Goal: Communication & Community: Answer question/provide support

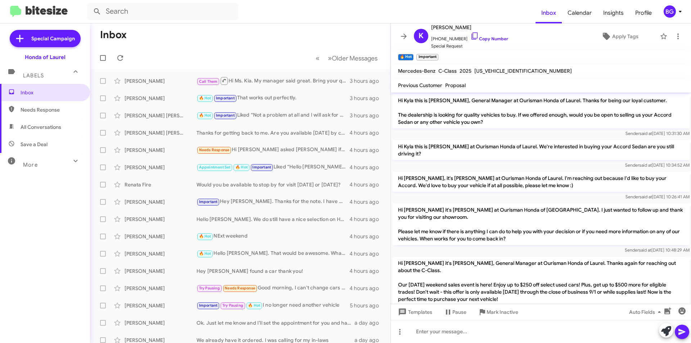
scroll to position [193, 0]
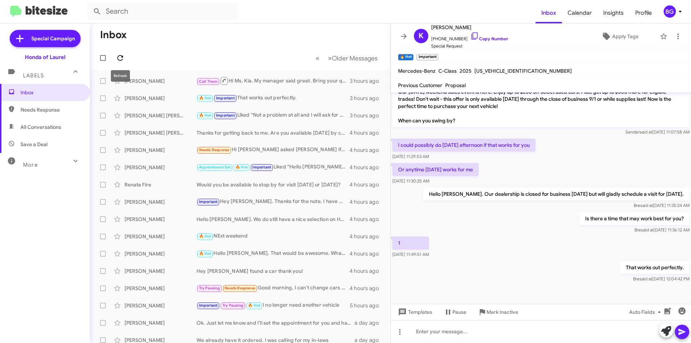
click at [123, 58] on icon at bounding box center [120, 58] width 9 height 9
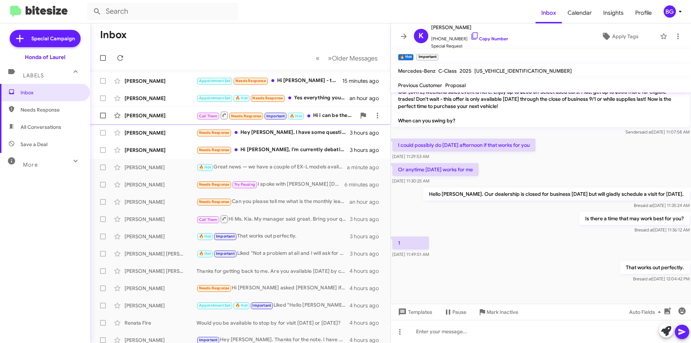
click at [164, 121] on div "[PERSON_NAME] Call Them Needs Response Important 🔥 Hot Hi i can be there @5:30 …" at bounding box center [240, 115] width 289 height 14
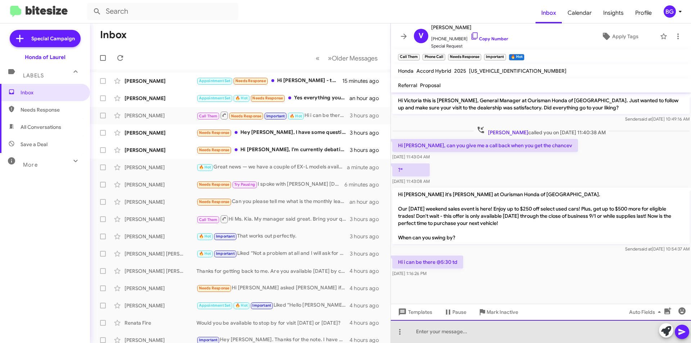
click at [443, 331] on div at bounding box center [541, 331] width 300 height 23
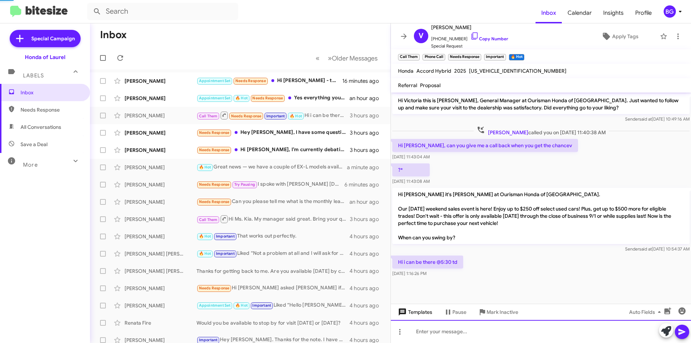
scroll to position [19, 0]
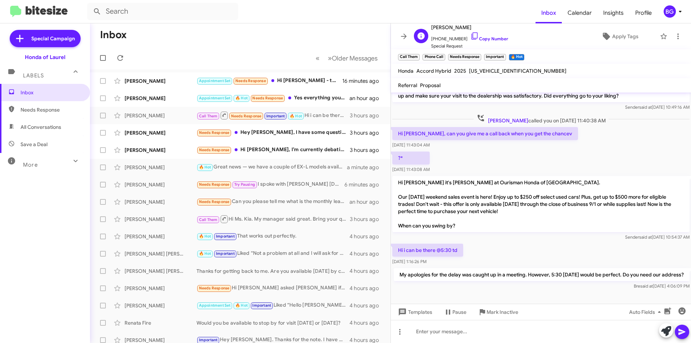
click at [478, 35] on span "[PHONE_NUMBER] Copy Number" at bounding box center [469, 37] width 77 height 11
click at [499, 40] on link "Copy Number" at bounding box center [489, 38] width 38 height 5
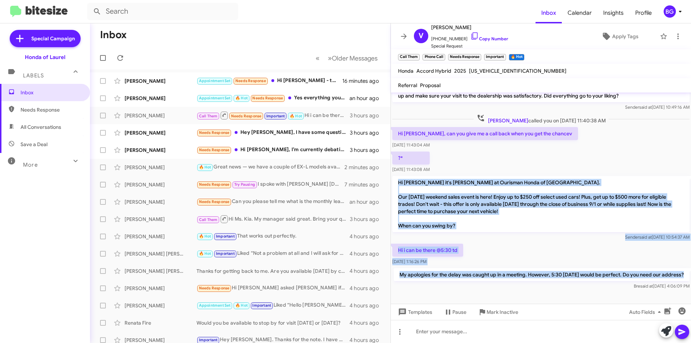
drag, startPoint x: 437, startPoint y: 282, endPoint x: 398, endPoint y: 169, distance: 119.5
click at [396, 169] on div "Hi Victoria this is [PERSON_NAME], General Manager at Ourisman Honda of [GEOGRA…" at bounding box center [541, 186] width 300 height 210
copy div "Hi [PERSON_NAME] it's [PERSON_NAME] at Ourisman Honda of [GEOGRAPHIC_DATA]. Our…"
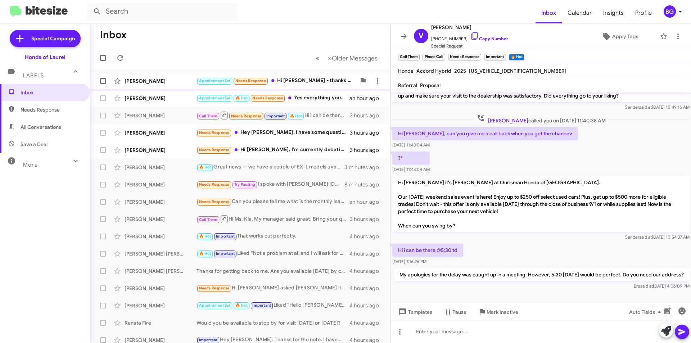
click at [298, 85] on div "Appointment Set Needs Response Hi [PERSON_NAME] - thanks for reaching out. I ac…" at bounding box center [275, 81] width 159 height 8
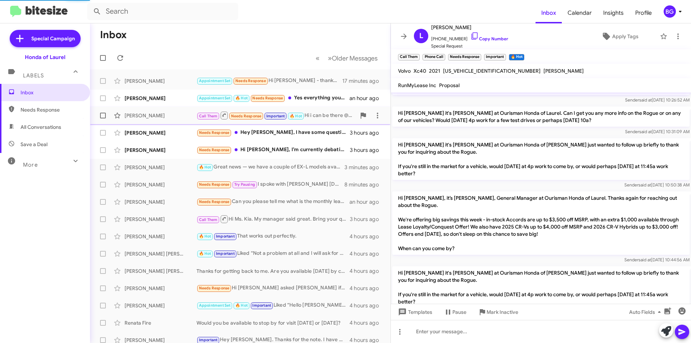
scroll to position [448, 0]
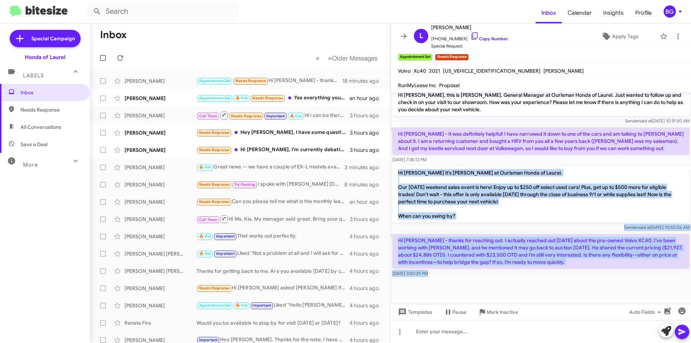
drag, startPoint x: 446, startPoint y: 280, endPoint x: 395, endPoint y: 171, distance: 120.7
click at [395, 171] on cdk-virtual-scroll-viewport "Hi [PERSON_NAME] this is [PERSON_NAME], General Manager at Ourisman Honda of La…" at bounding box center [541, 197] width 300 height 211
copy div "Hi [PERSON_NAME] it's [PERSON_NAME] at Ourisman Honda of Laurel. Our [DATE] wee…"
click at [486, 37] on link "Copy Number" at bounding box center [489, 38] width 38 height 5
copy div "Hi [PERSON_NAME] it's [PERSON_NAME] at Ourisman Honda of Laurel. Our [DATE] wee…"
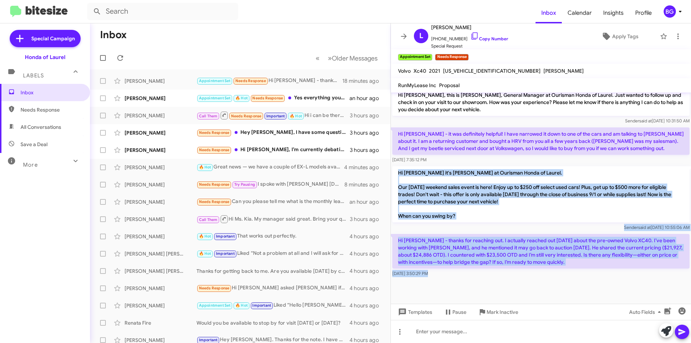
drag, startPoint x: 461, startPoint y: 300, endPoint x: 395, endPoint y: 172, distance: 143.9
click at [395, 170] on cdk-virtual-scroll-viewport "Hi [PERSON_NAME] this is [PERSON_NAME], General Manager at Ourisman Honda of La…" at bounding box center [541, 197] width 300 height 211
copy div "Hi [PERSON_NAME] it's [PERSON_NAME] at Ourisman Honda of Laurel. Our [DATE] wee…"
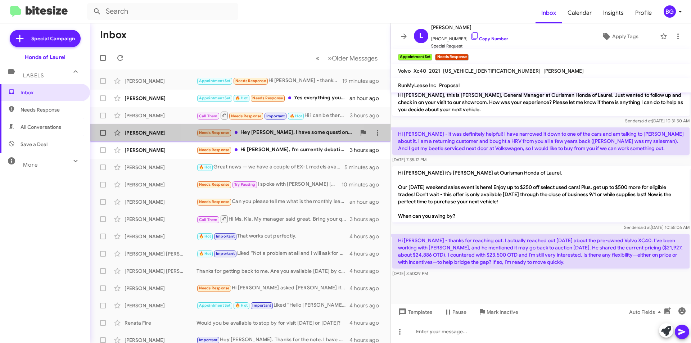
click at [270, 134] on div "Needs Response Hey [PERSON_NAME], I have some questions regarding the message a…" at bounding box center [275, 132] width 159 height 8
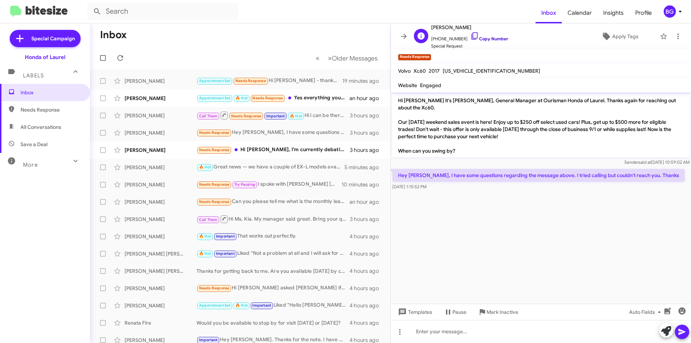
click at [480, 39] on link "Copy Number" at bounding box center [489, 38] width 38 height 5
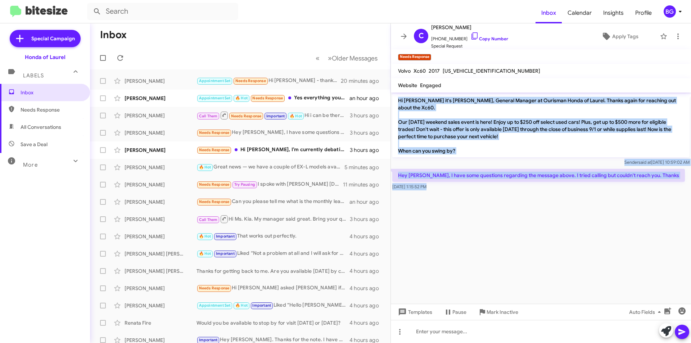
drag, startPoint x: 450, startPoint y: 214, endPoint x: 393, endPoint y: 97, distance: 130.5
click at [393, 97] on cdk-virtual-scroll-viewport "Hi [PERSON_NAME] it's [PERSON_NAME], General Manager at Ourisman Honda of Laure…" at bounding box center [541, 197] width 300 height 211
copy div "Hi [PERSON_NAME] it's [PERSON_NAME], General Manager at Ourisman Honda of Laure…"
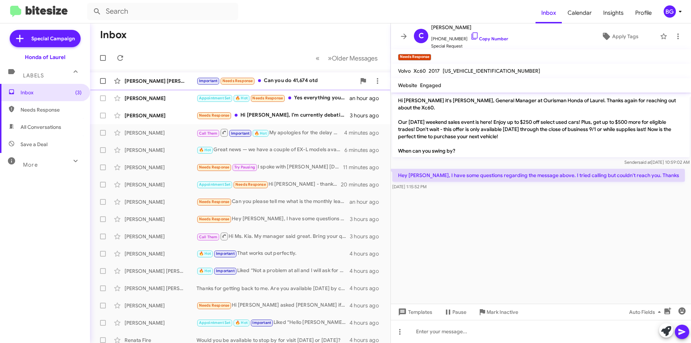
click at [287, 82] on div "Important Needs Response Can you do 41,674 otd" at bounding box center [275, 81] width 159 height 8
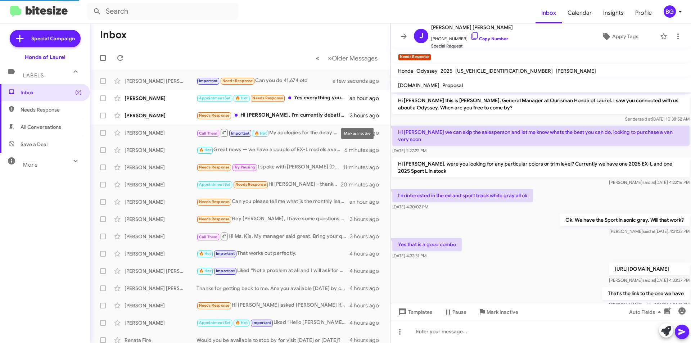
scroll to position [255, 0]
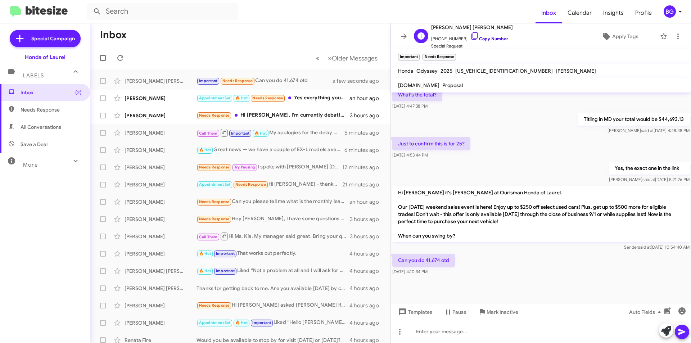
click at [475, 40] on link "Copy Number" at bounding box center [489, 38] width 38 height 5
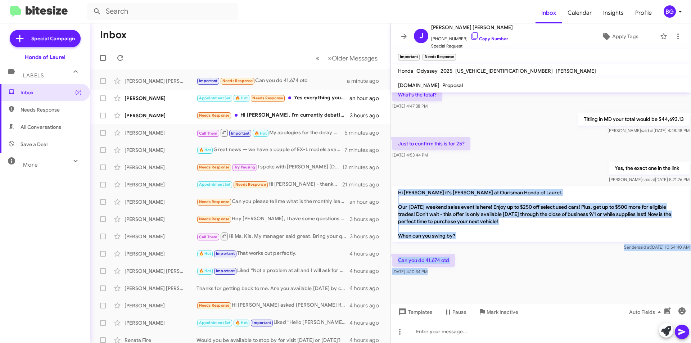
drag, startPoint x: 439, startPoint y: 284, endPoint x: 398, endPoint y: 191, distance: 101.7
click at [398, 191] on cdk-virtual-scroll-viewport "Hi [PERSON_NAME] this is [PERSON_NAME], General Manager at Ourisman Honda of La…" at bounding box center [541, 197] width 300 height 211
copy div "Hi [PERSON_NAME] it's [PERSON_NAME] at Ourisman Honda of Laurel. Our [DATE] wee…"
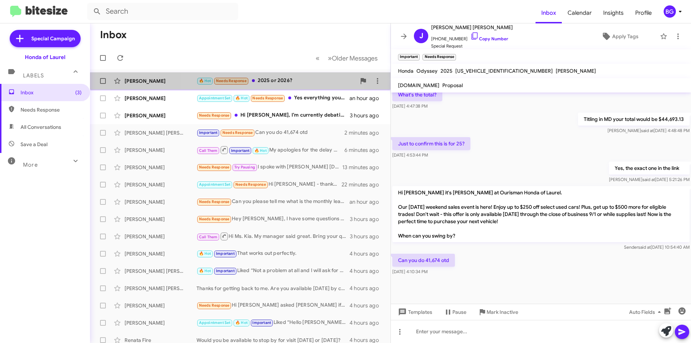
click at [264, 84] on div "🔥 Hot Needs Response 2025 or 2026?" at bounding box center [275, 81] width 159 height 8
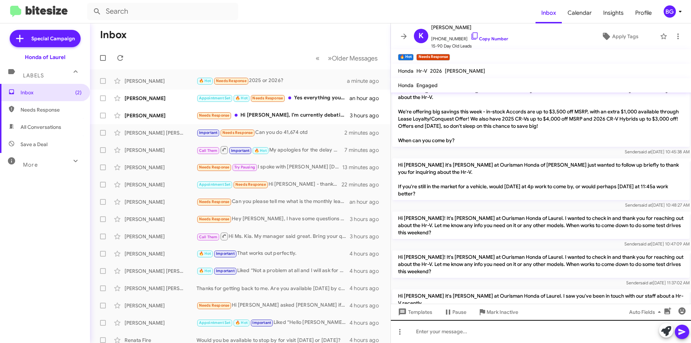
scroll to position [720, 0]
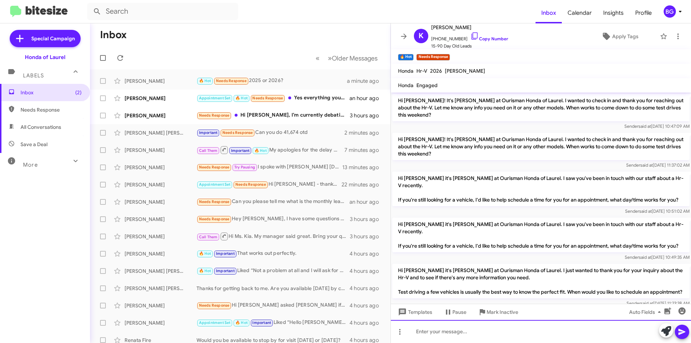
click at [453, 336] on div at bounding box center [541, 331] width 300 height 23
drag, startPoint x: 523, startPoint y: 330, endPoint x: 449, endPoint y: 342, distance: 75.4
click at [421, 327] on div "2026 models are what are currently available" at bounding box center [541, 331] width 300 height 23
drag, startPoint x: 502, startPoint y: 319, endPoint x: 523, endPoint y: 328, distance: 22.4
click at [503, 319] on div "Templates Pause Mark Inactive Auto Fields" at bounding box center [541, 312] width 300 height 16
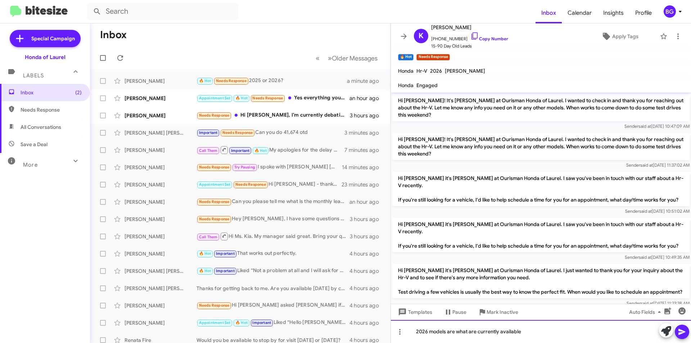
drag, startPoint x: 525, startPoint y: 331, endPoint x: 412, endPoint y: 320, distance: 113.5
click at [412, 320] on div "2026 models are what are currently available" at bounding box center [541, 331] width 300 height 23
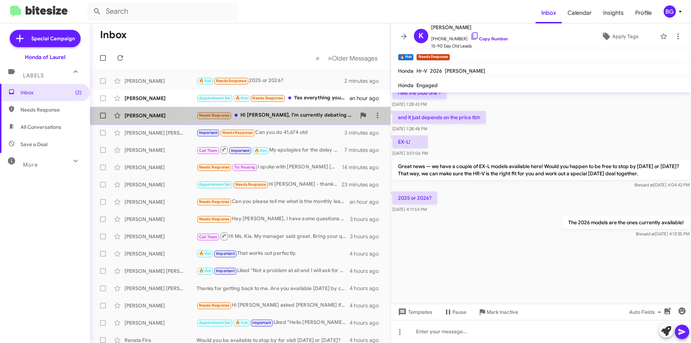
click at [250, 110] on div "[PERSON_NAME] Needs Response Hi [PERSON_NAME], I’m currently debating whether t…" at bounding box center [240, 115] width 289 height 14
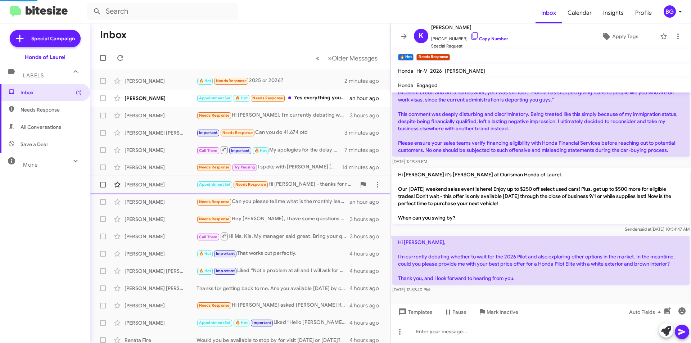
scroll to position [150, 0]
click at [497, 39] on link "Copy Number" at bounding box center [489, 38] width 38 height 5
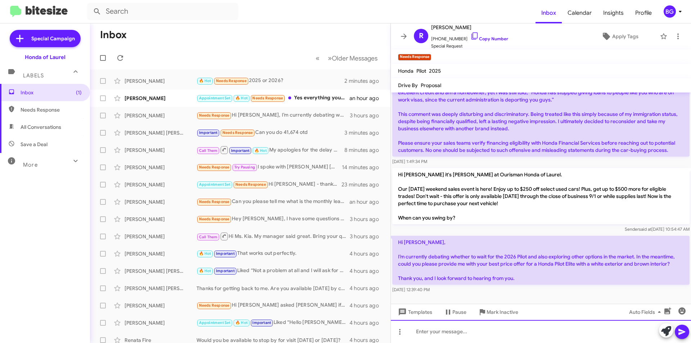
click at [480, 328] on div at bounding box center [541, 331] width 300 height 23
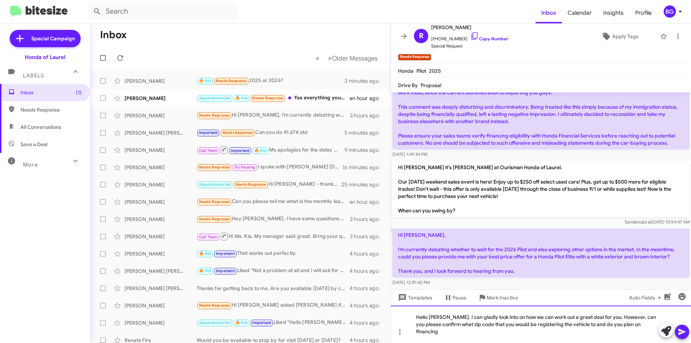
scroll to position [165, 0]
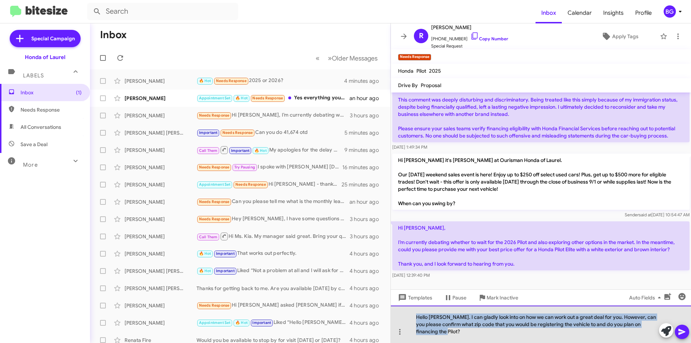
drag, startPoint x: 437, startPoint y: 327, endPoint x: 417, endPoint y: 307, distance: 29.0
click at [416, 307] on div "Hello [PERSON_NAME]. I can gladly look into on how we can work out a great deal…" at bounding box center [541, 323] width 300 height 37
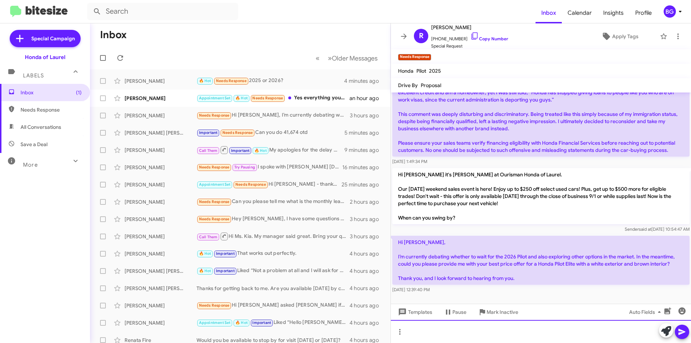
scroll to position [150, 0]
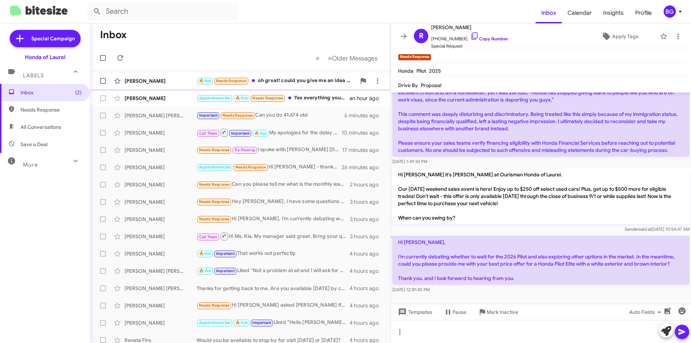
click at [255, 83] on div "🔥 Hot Needs Response oh great! could you give me an idea of the out the door??" at bounding box center [275, 81] width 159 height 8
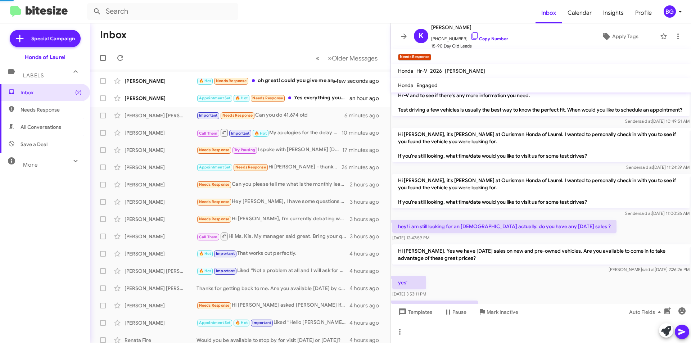
scroll to position [480, 0]
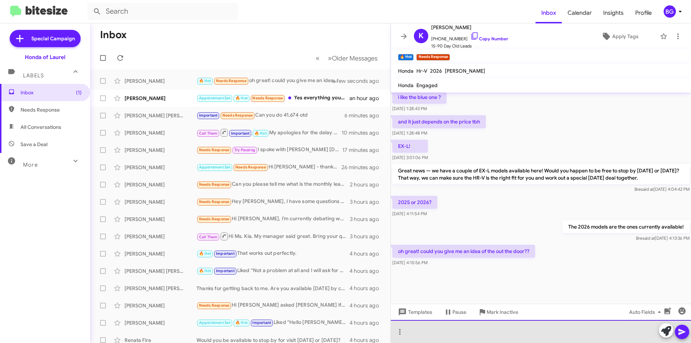
click at [429, 338] on div at bounding box center [541, 331] width 300 height 23
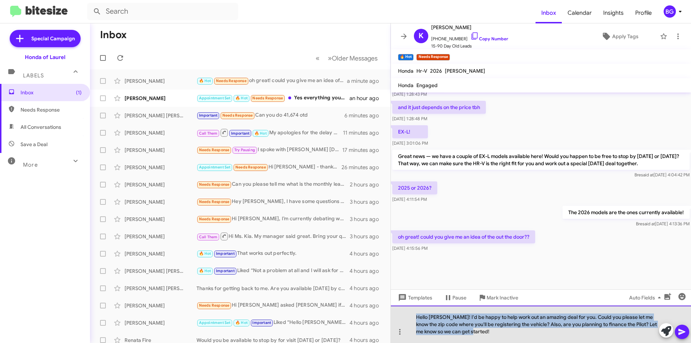
drag, startPoint x: 472, startPoint y: 335, endPoint x: 407, endPoint y: 309, distance: 69.4
click at [407, 309] on div "Hello [PERSON_NAME]! I'd be happy to help work out an amazing deal for you. Cou…" at bounding box center [541, 323] width 300 height 37
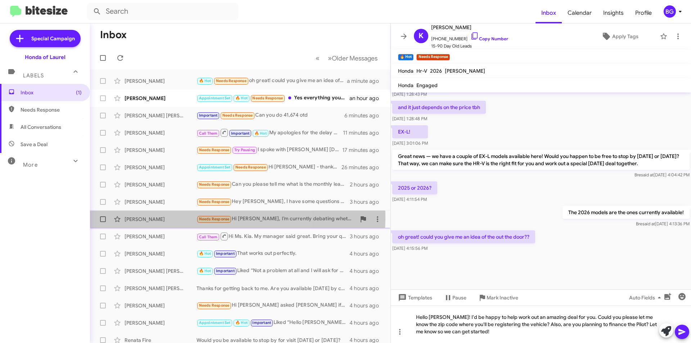
click at [166, 218] on div "[PERSON_NAME]" at bounding box center [160, 219] width 72 height 7
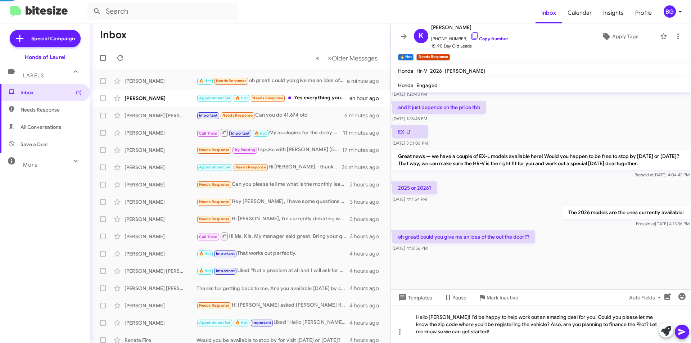
scroll to position [165, 0]
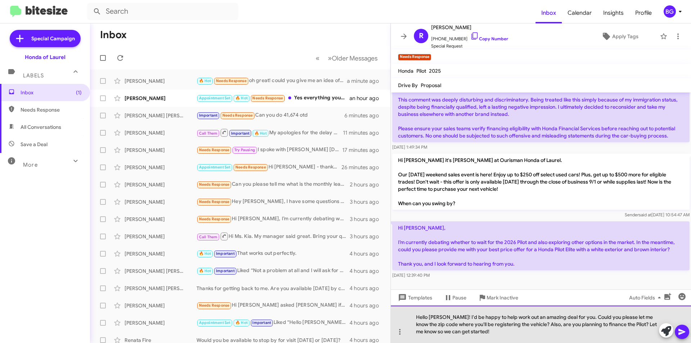
click at [477, 335] on div "Hello [PERSON_NAME]! I'd be happy to help work out an amazing deal for you. Cou…" at bounding box center [541, 323] width 300 height 37
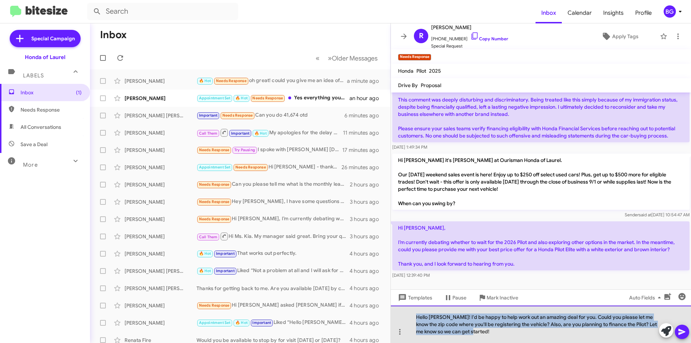
drag, startPoint x: 477, startPoint y: 335, endPoint x: 401, endPoint y: 309, distance: 80.3
click at [401, 309] on div "Hello [PERSON_NAME]! I'd be happy to help work out an amazing deal for you. Cou…" at bounding box center [541, 323] width 300 height 37
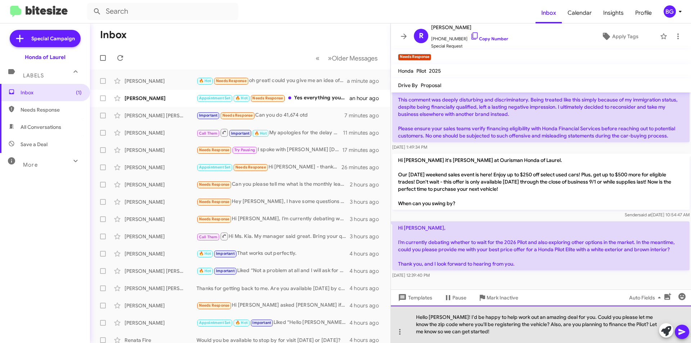
click at [533, 316] on div "Hello [PERSON_NAME]! I'd be happy to help work out an amazing deal for you. Cou…" at bounding box center [541, 323] width 300 height 37
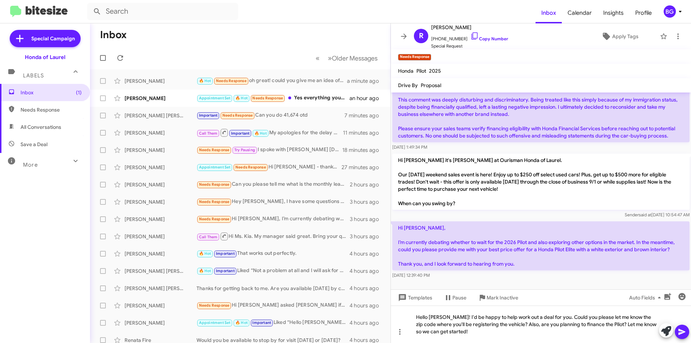
click at [680, 329] on icon at bounding box center [681, 331] width 9 height 9
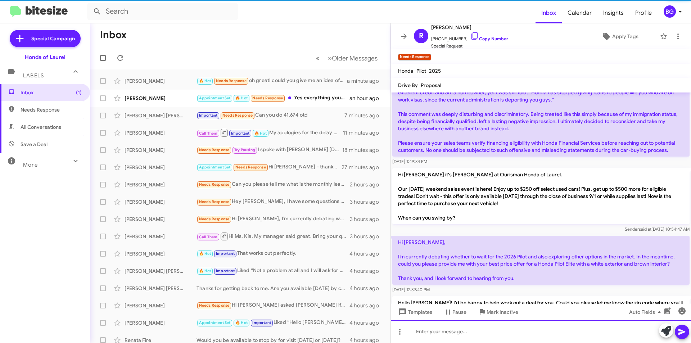
scroll to position [0, 0]
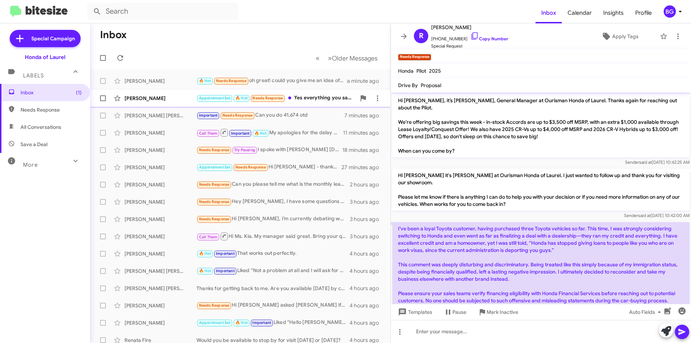
click at [302, 96] on div "Appointment Set 🔥 Hot Needs Response Yes everything you said is true. I have a …" at bounding box center [275, 98] width 159 height 8
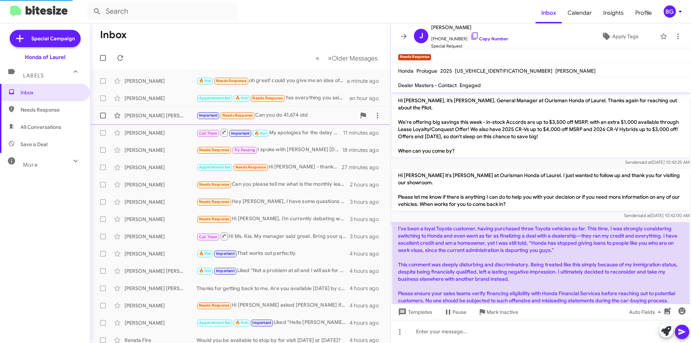
scroll to position [357, 0]
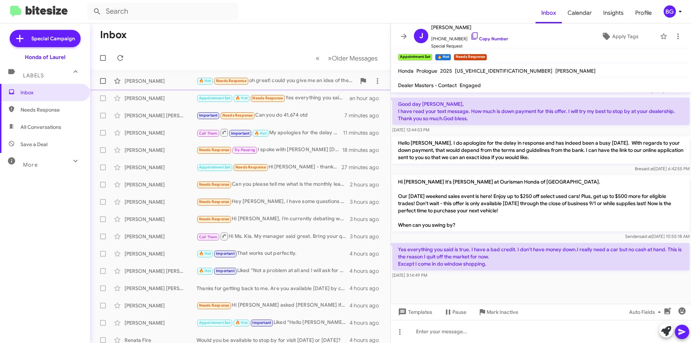
click at [296, 86] on div "[PERSON_NAME] 🔥 Hot Needs Response oh great! could you give me an idea of the o…" at bounding box center [240, 81] width 289 height 14
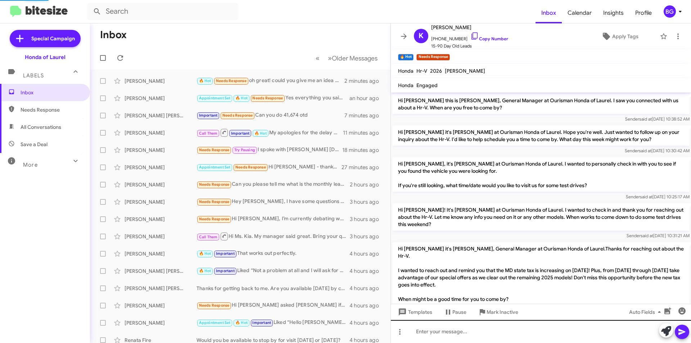
scroll to position [36, 0]
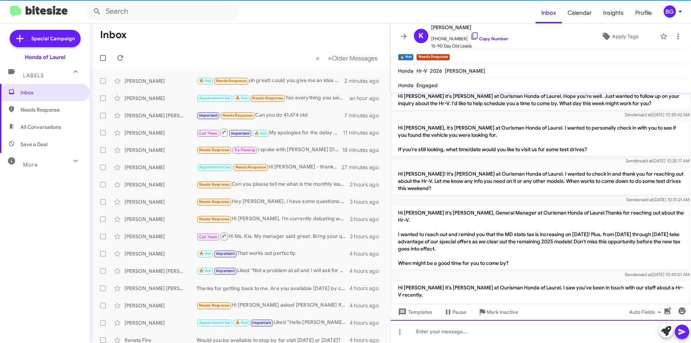
click at [451, 339] on div at bounding box center [541, 331] width 300 height 23
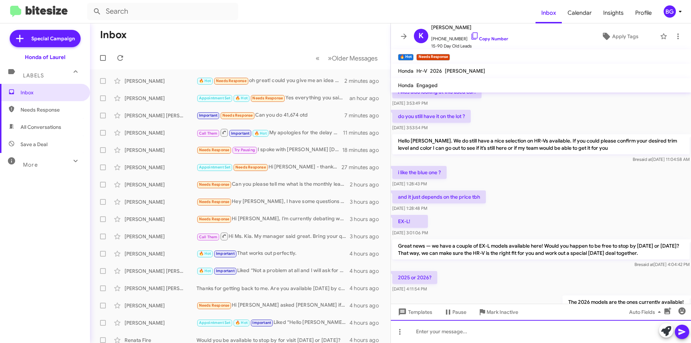
scroll to position [1307, 0]
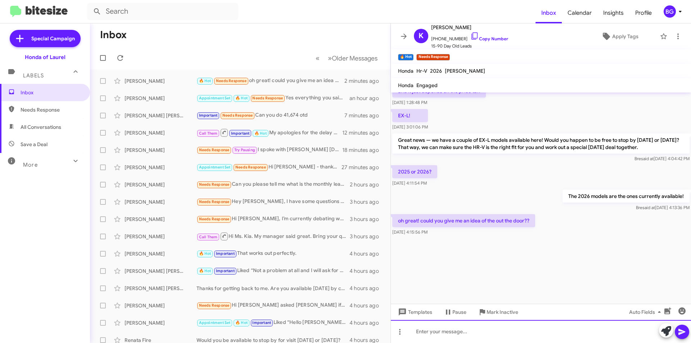
click at [440, 332] on div at bounding box center [541, 331] width 300 height 23
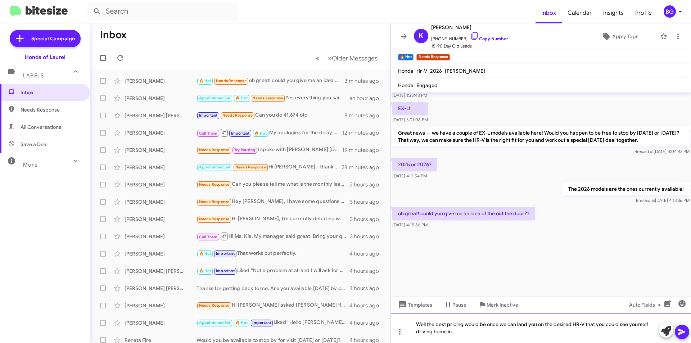
click at [477, 337] on div "Well the best pricing would be once we can land you on the desired HR-V that yo…" at bounding box center [541, 328] width 300 height 30
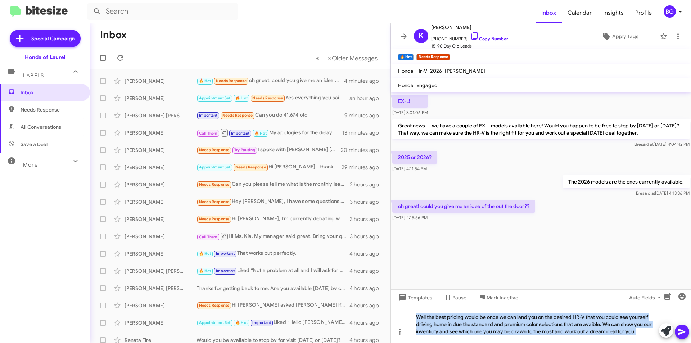
drag, startPoint x: 638, startPoint y: 334, endPoint x: 408, endPoint y: 308, distance: 231.3
click at [407, 307] on div "Well the best pricing would be once we can land you on the desired HR-V that yo…" at bounding box center [541, 323] width 300 height 37
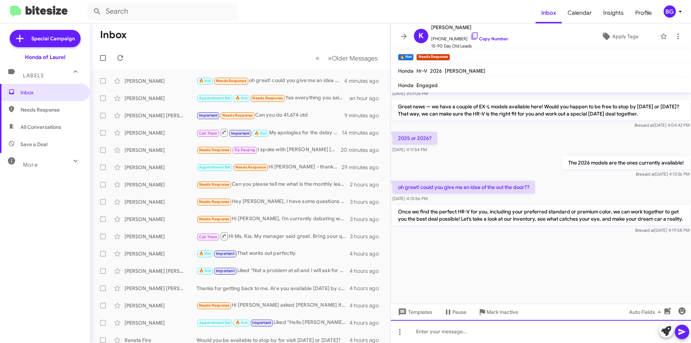
scroll to position [1348, 0]
